Goal: Transaction & Acquisition: Download file/media

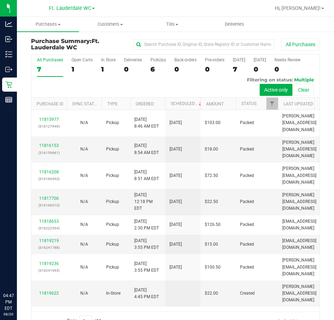
click at [9, 79] on div "Retail" at bounding box center [9, 85] width 15 height 14
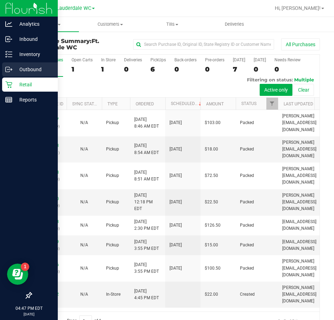
click at [43, 73] on p "Outbound" at bounding box center [33, 69] width 42 height 8
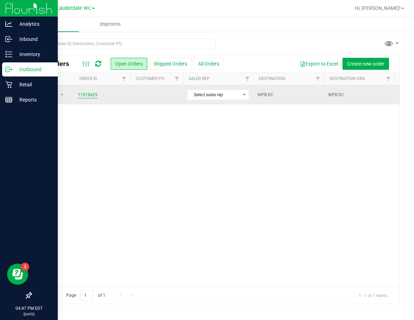
click at [97, 97] on link "11818429" at bounding box center [88, 95] width 20 height 7
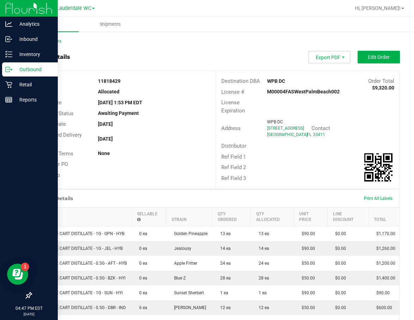
click at [326, 54] on span "Export PDF" at bounding box center [329, 57] width 42 height 13
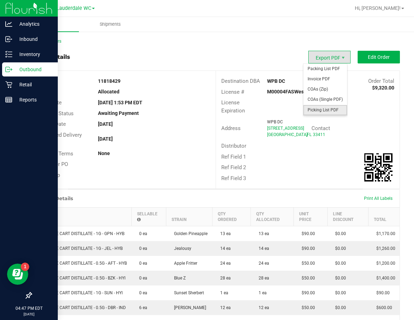
click at [326, 110] on span "Picking List PDF" at bounding box center [326, 110] width 44 height 10
click at [331, 56] on span "Export PDF" at bounding box center [329, 57] width 42 height 13
click at [329, 80] on span "Invoice PDF" at bounding box center [326, 79] width 44 height 10
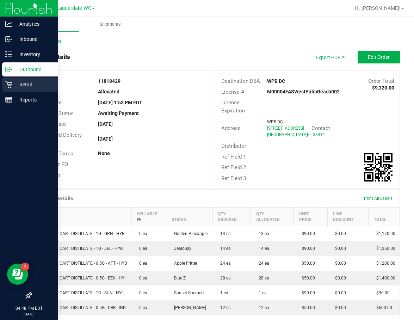
click at [16, 88] on p "Retail" at bounding box center [33, 84] width 42 height 8
